Goal: Transaction & Acquisition: Book appointment/travel/reservation

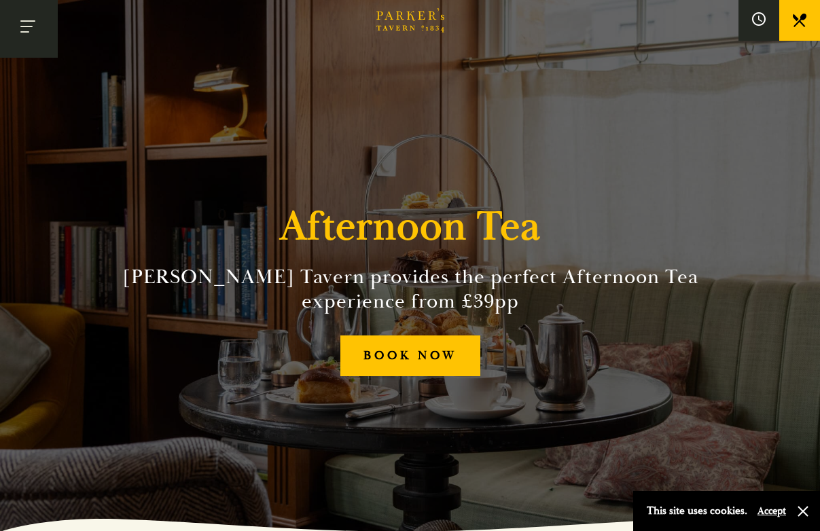
click at [38, 33] on button "Toggle navigation" at bounding box center [29, 29] width 58 height 58
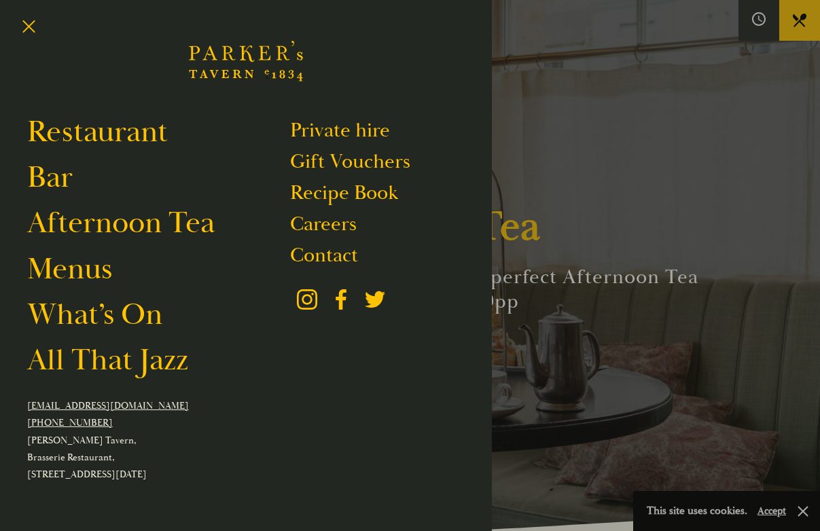
click at [525, 234] on div at bounding box center [410, 265] width 820 height 531
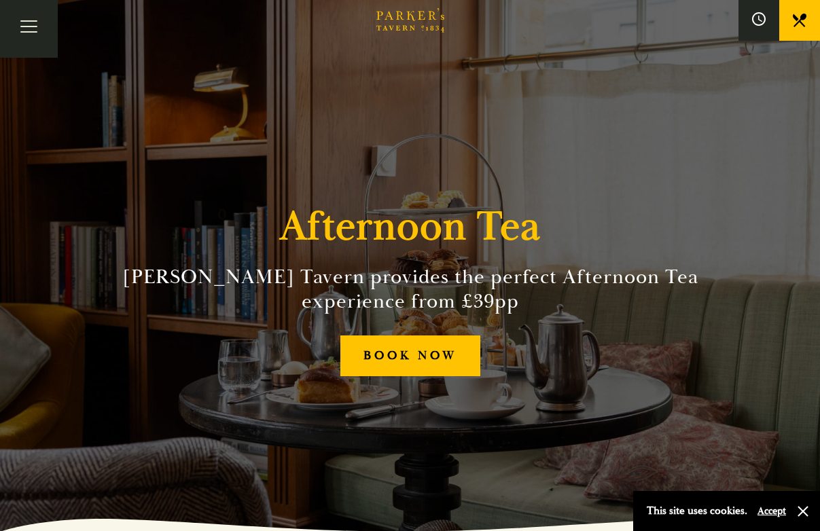
click at [441, 333] on div "Afternoon [PERSON_NAME] Tavern provides the perfect Afternoon Tea experience fr…" at bounding box center [410, 265] width 815 height 531
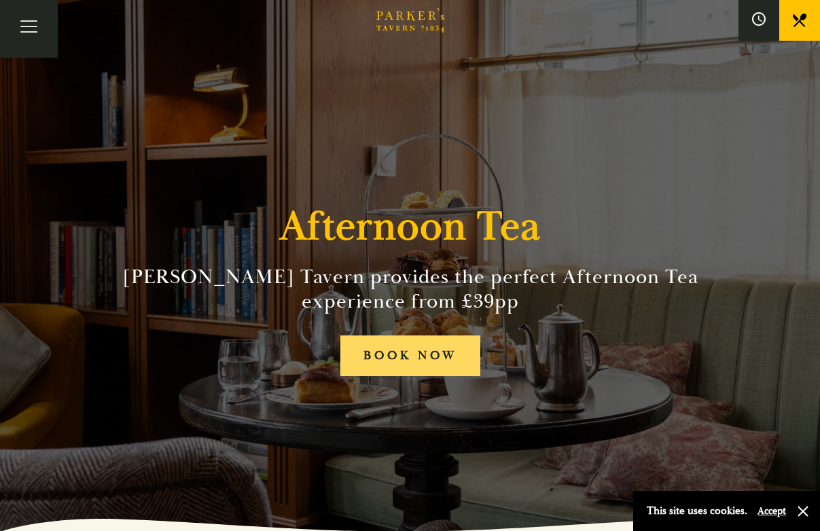
click at [437, 347] on link "BOOK NOW" at bounding box center [410, 355] width 140 height 41
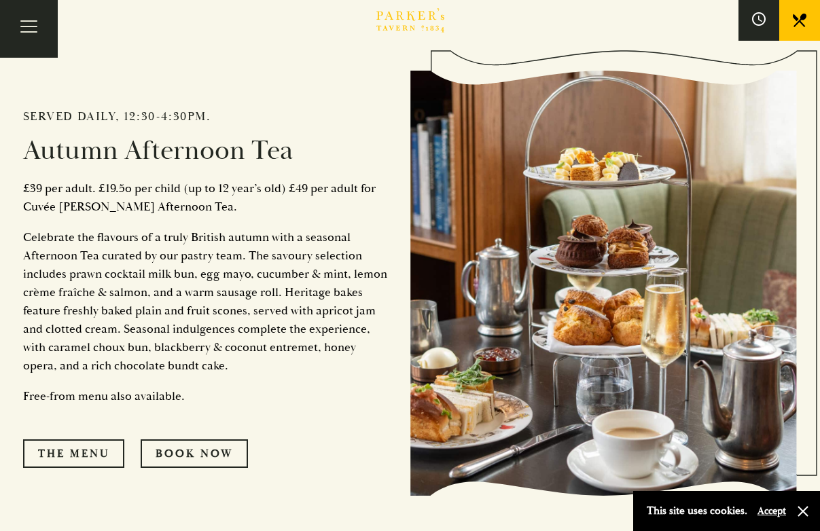
scroll to position [568, 0]
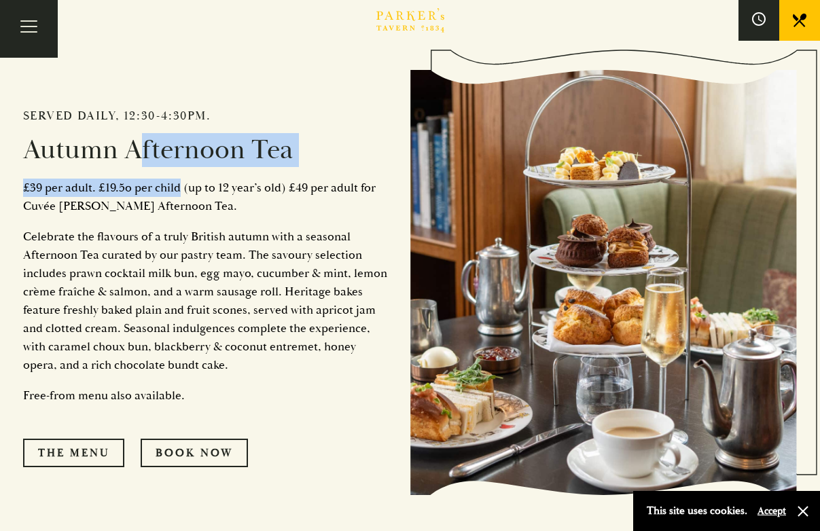
drag, startPoint x: 131, startPoint y: 150, endPoint x: 177, endPoint y: 182, distance: 56.1
click at [177, 182] on div "Served daily, 12:30-4:30pm. Autumn Afternoon Tea £39 per adult. £19.5o per chil…" at bounding box center [216, 283] width 387 height 505
click at [177, 182] on p "£39 per adult. £19.5o per child (up to 12 year’s old) £49 per adult for Cuvée […" at bounding box center [206, 197] width 367 height 37
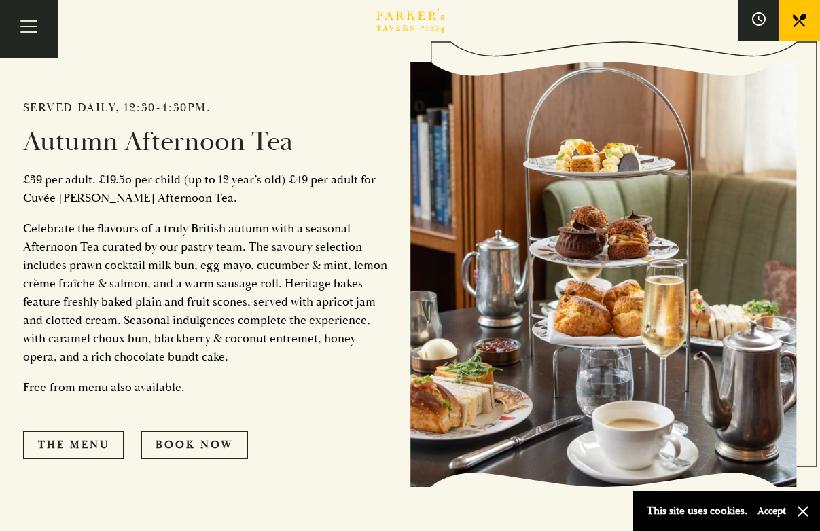
scroll to position [0, 0]
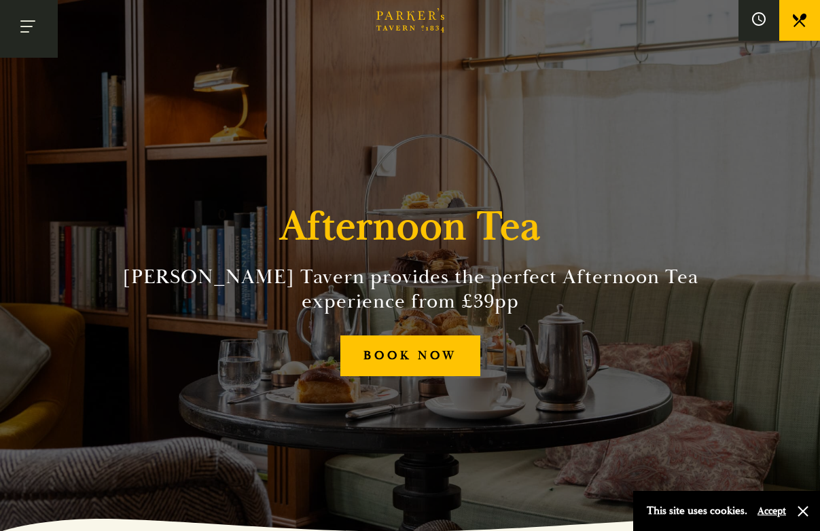
click at [21, 24] on button "Toggle navigation" at bounding box center [29, 29] width 58 height 58
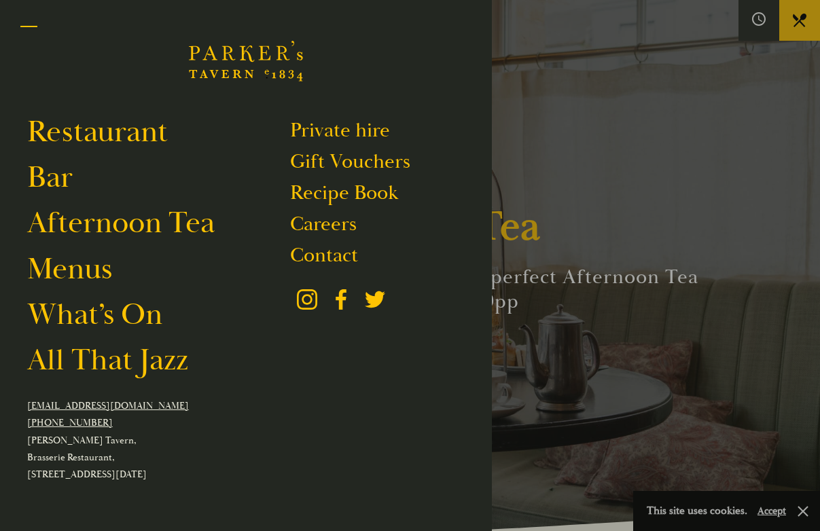
click at [21, 24] on button "Toggle navigation" at bounding box center [29, 29] width 58 height 58
